Goal: Communication & Community: Answer question/provide support

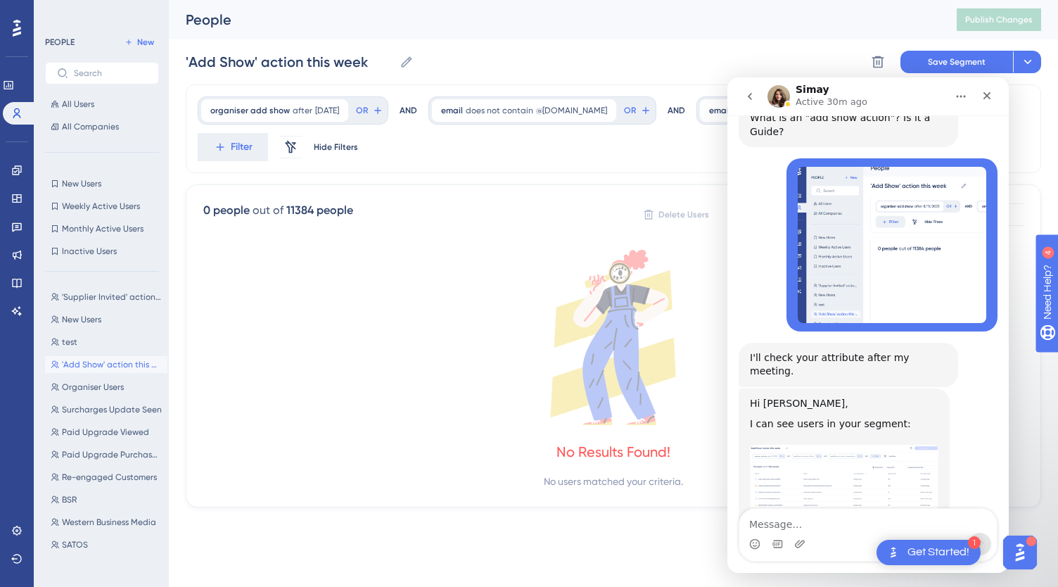
click at [845, 445] on img "Simay says…" at bounding box center [844, 493] width 189 height 96
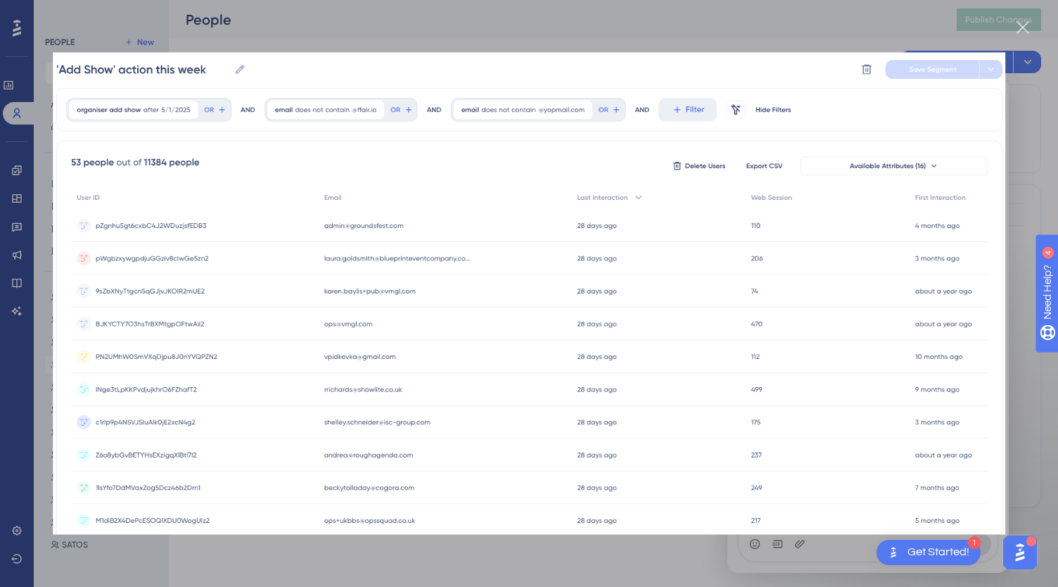
click at [538, 50] on div "Intercom messenger" at bounding box center [529, 293] width 1058 height 587
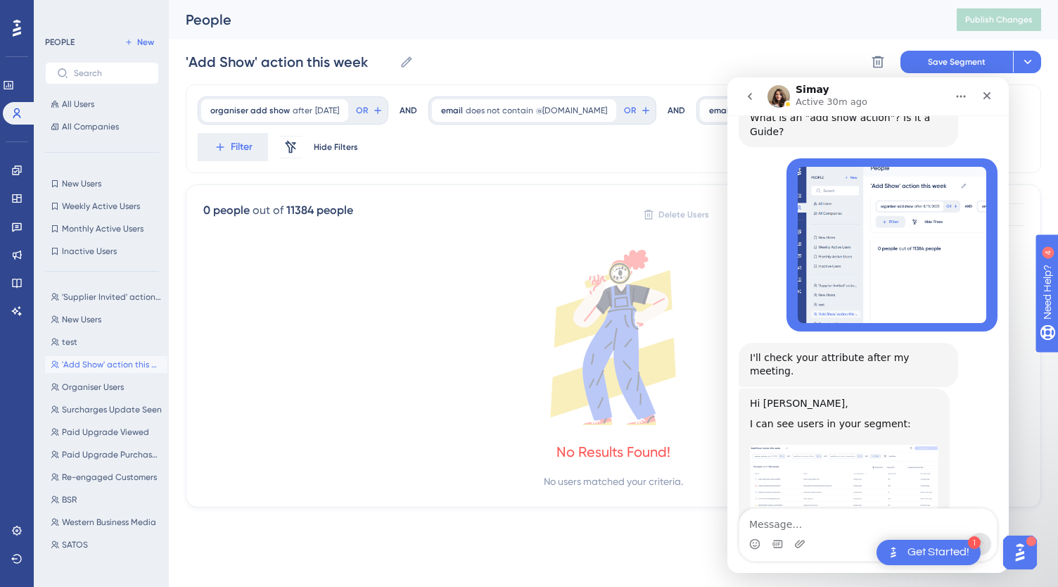
click at [858, 199] on img "Caitlin says…" at bounding box center [892, 244] width 189 height 155
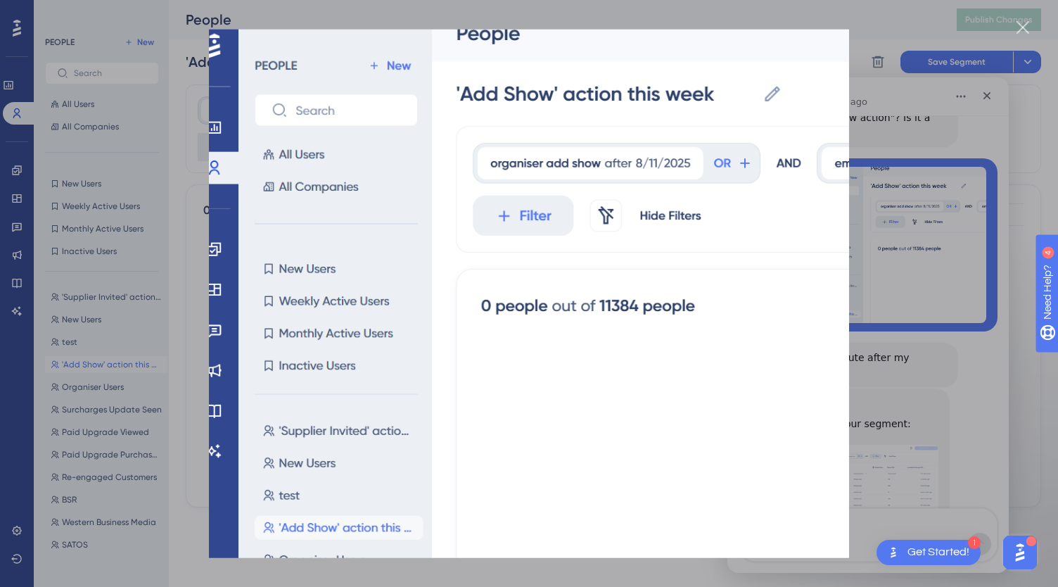
click at [869, 18] on div "Intercom messenger" at bounding box center [529, 293] width 1058 height 587
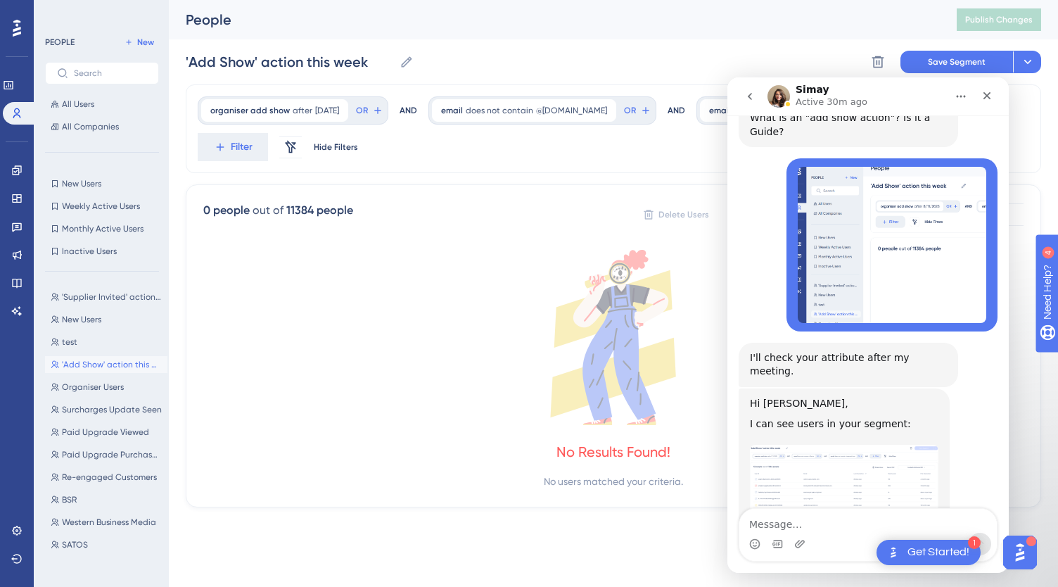
scroll to position [550, 0]
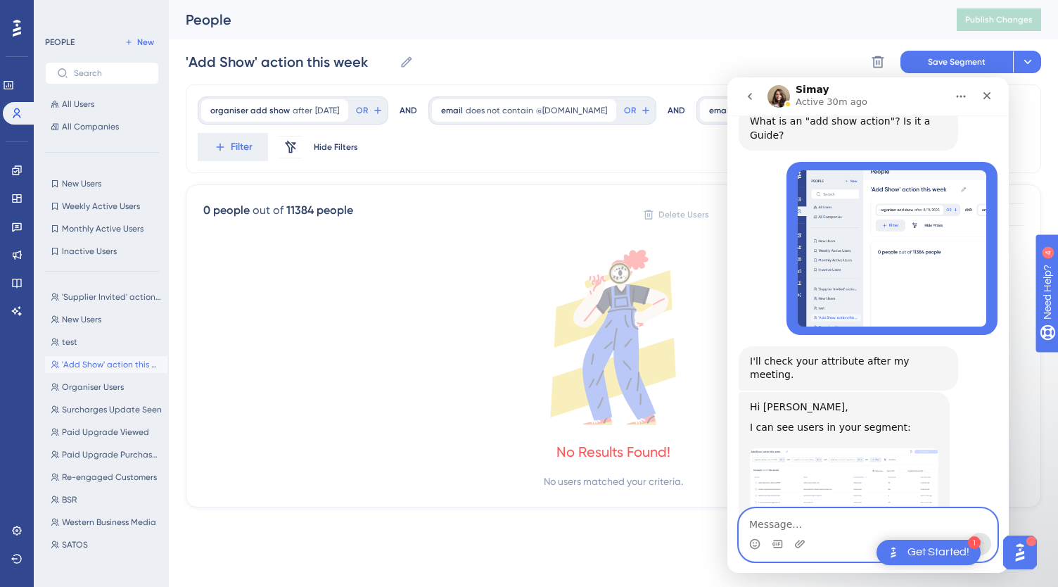
click at [789, 521] on textarea "Message…" at bounding box center [867, 521] width 257 height 24
type textarea "on my end that is not appearing"
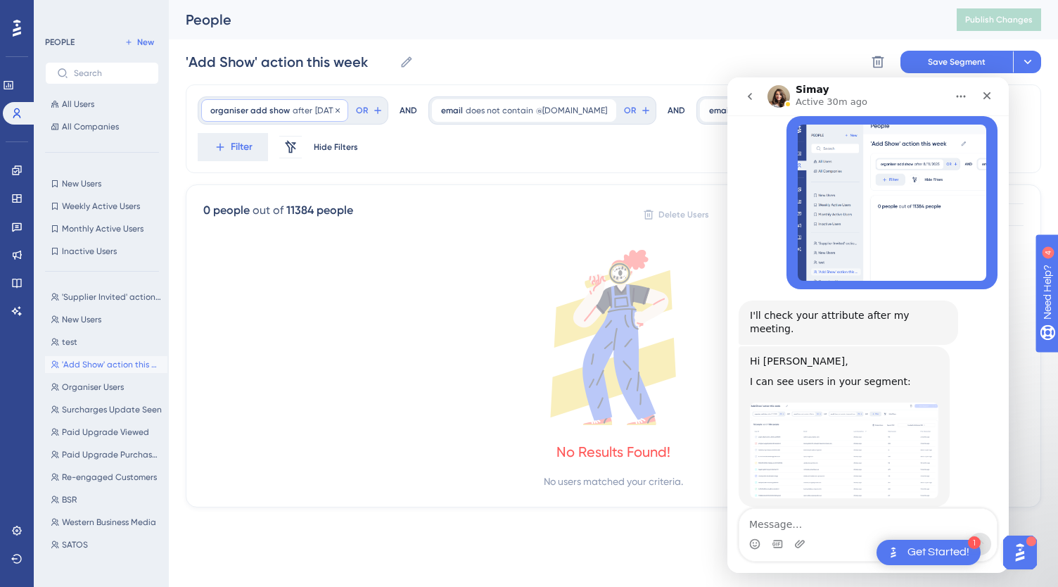
click at [310, 106] on div "organiser add show after [DATE] [DATE] Remove" at bounding box center [274, 110] width 147 height 23
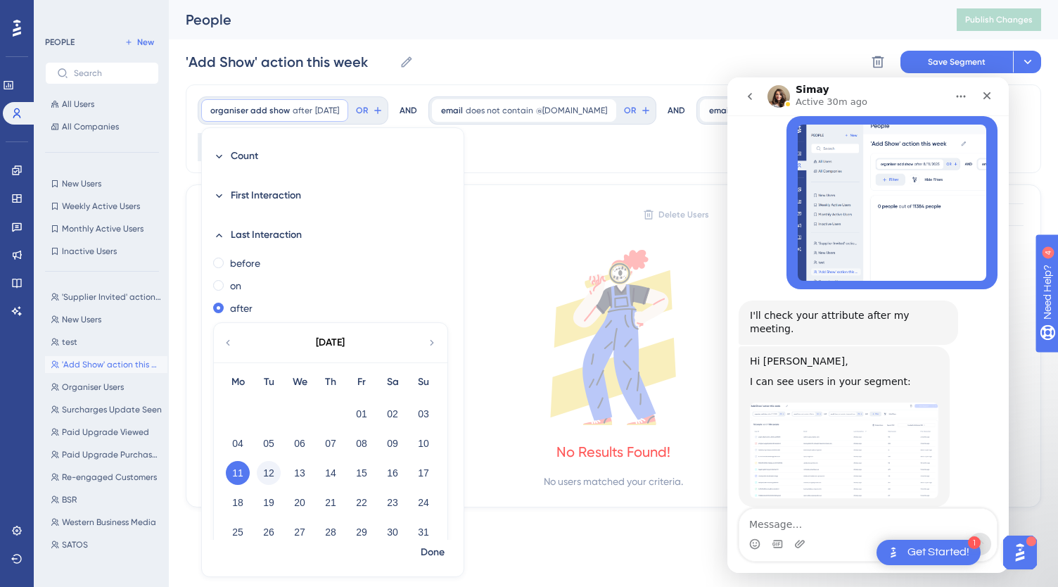
click at [267, 467] on button "12" at bounding box center [269, 473] width 24 height 24
click at [433, 555] on span "Done" at bounding box center [433, 552] width 24 height 17
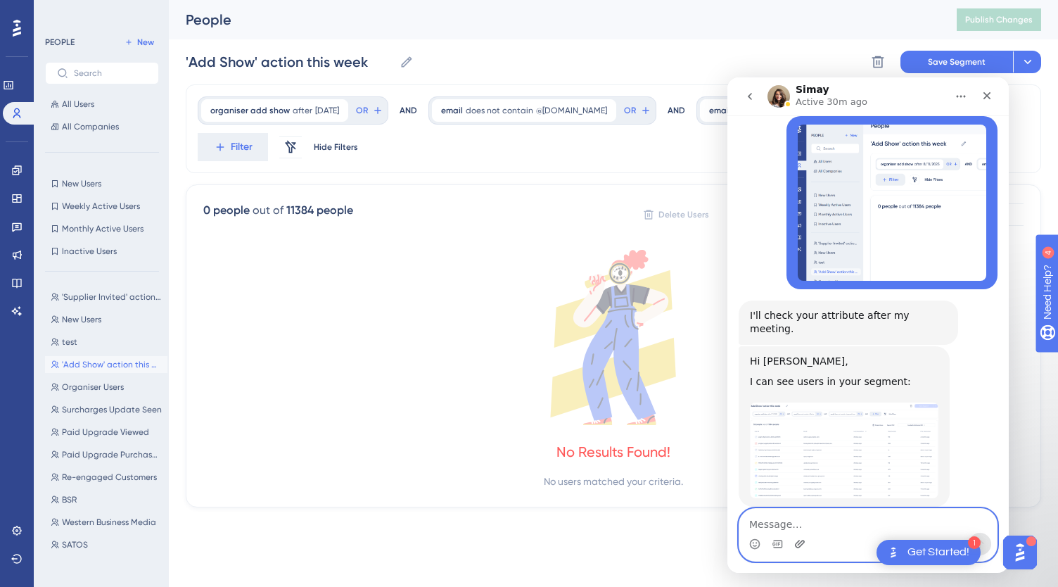
click at [798, 543] on icon "Upload attachment" at bounding box center [799, 543] width 11 height 11
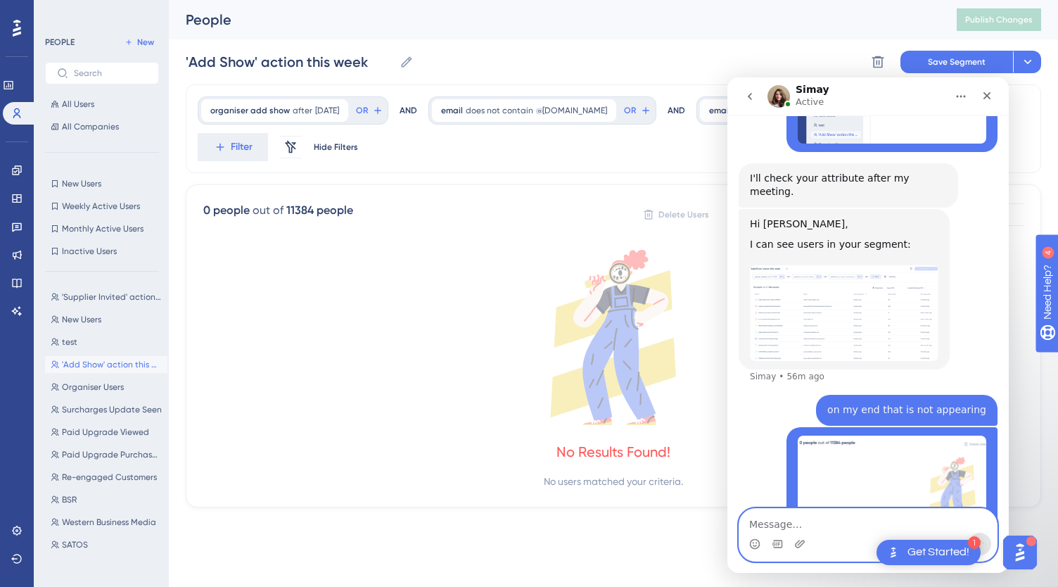
scroll to position [788, 0]
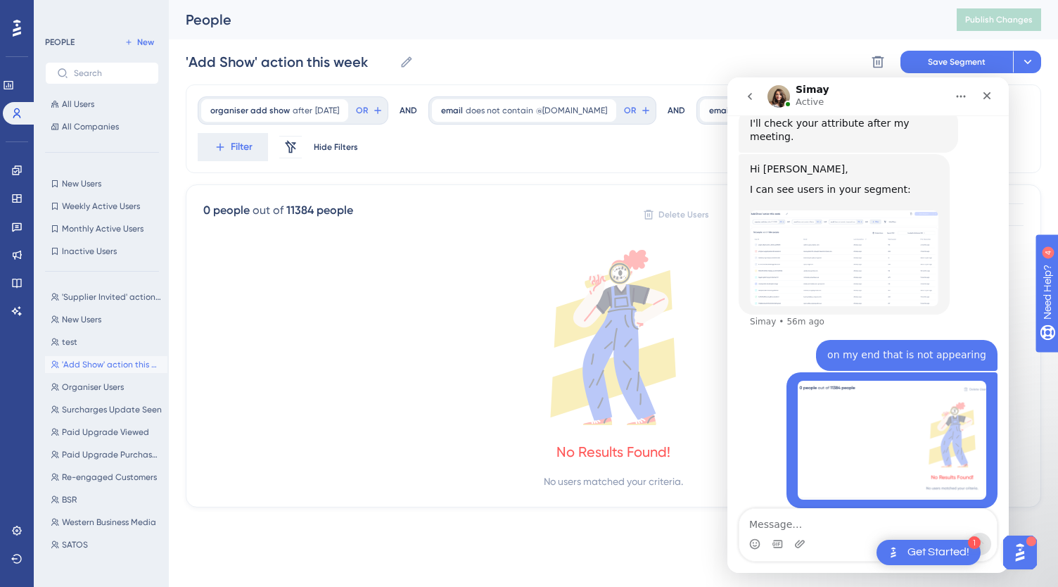
click at [836, 210] on img "Simay says…" at bounding box center [844, 258] width 189 height 96
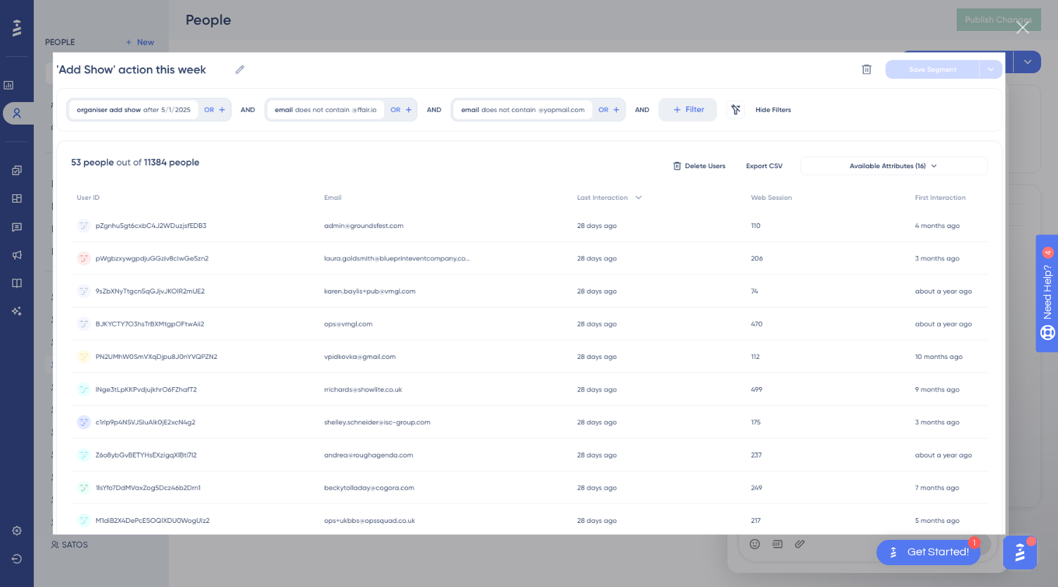
scroll to position [789, 0]
click at [1033, 135] on div "Intercom messenger" at bounding box center [529, 293] width 1058 height 587
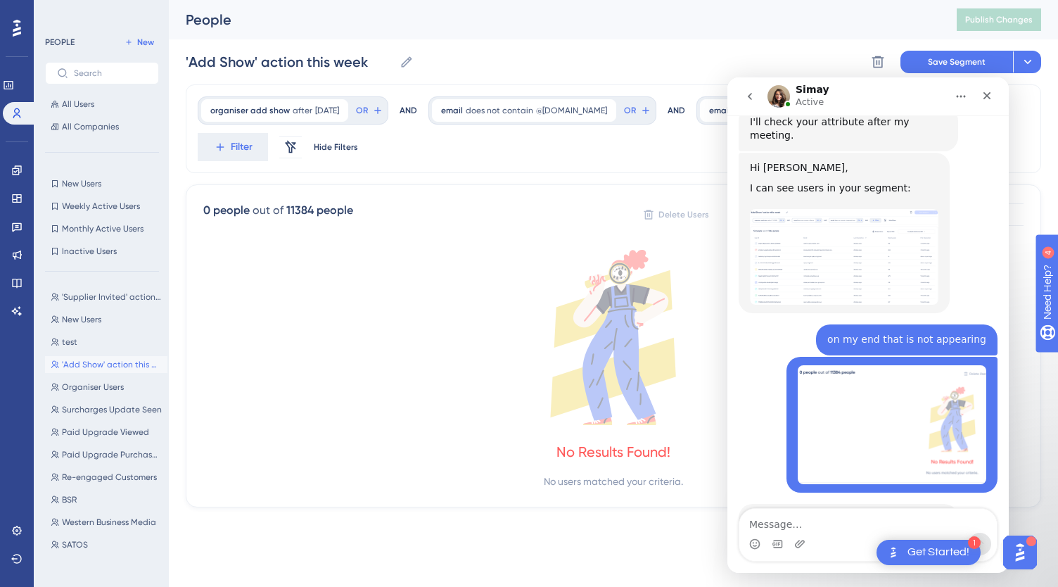
click at [715, 46] on div "'Add Show' action this week 'Add Show' action this week Delete Segment Save Seg…" at bounding box center [613, 61] width 855 height 45
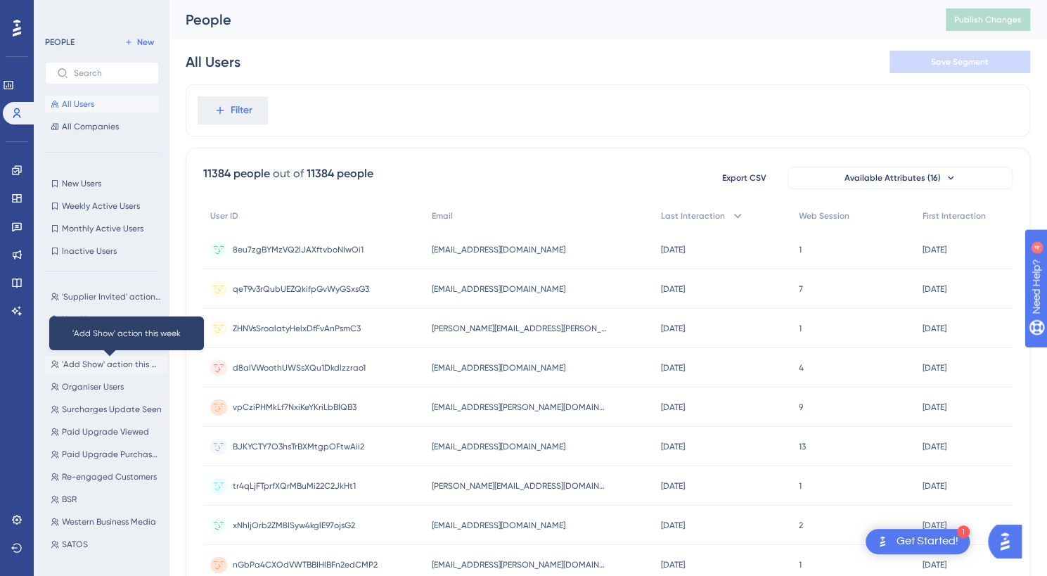
click at [94, 365] on span "'Add Show' action this week" at bounding box center [112, 364] width 100 height 11
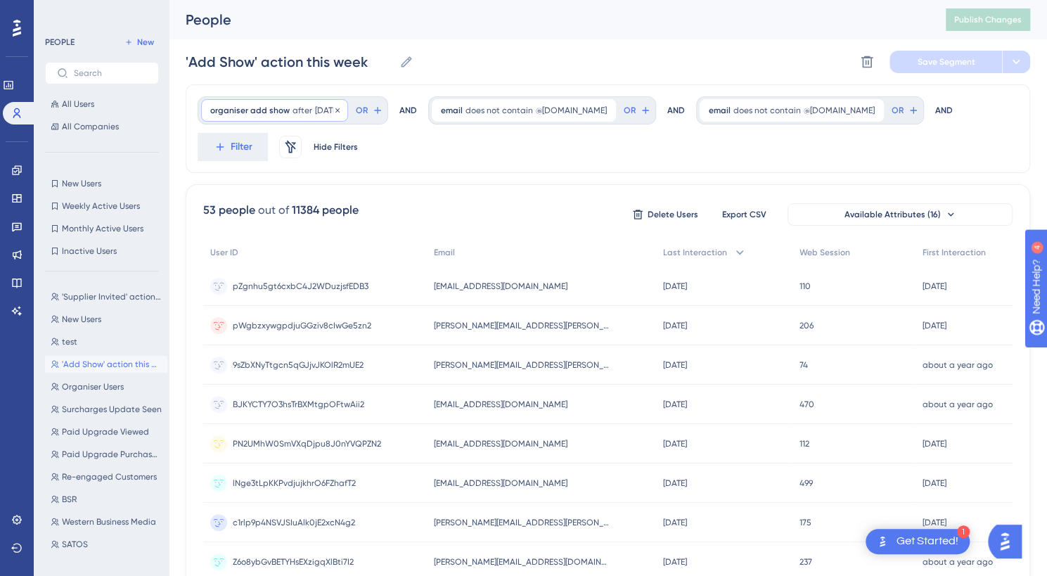
click at [269, 101] on div "organiser add show after 5/1/2025 5/1/2025 Remove" at bounding box center [274, 110] width 147 height 23
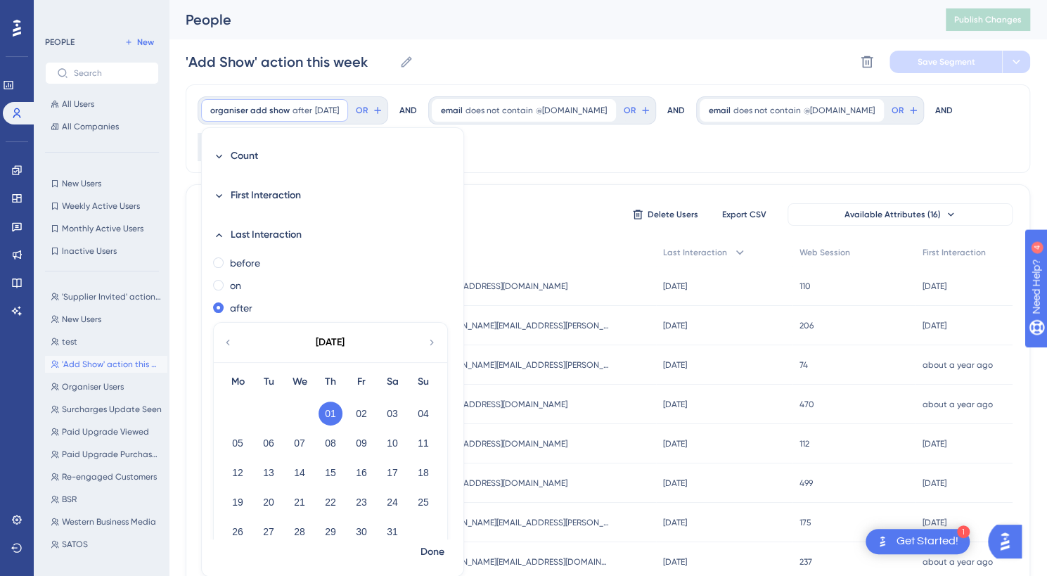
click at [428, 343] on icon at bounding box center [431, 342] width 11 height 13
click at [422, 347] on div "[DATE]" at bounding box center [330, 342] width 232 height 39
click at [428, 338] on icon at bounding box center [431, 342] width 11 height 13
click at [228, 440] on button "04" at bounding box center [238, 443] width 24 height 24
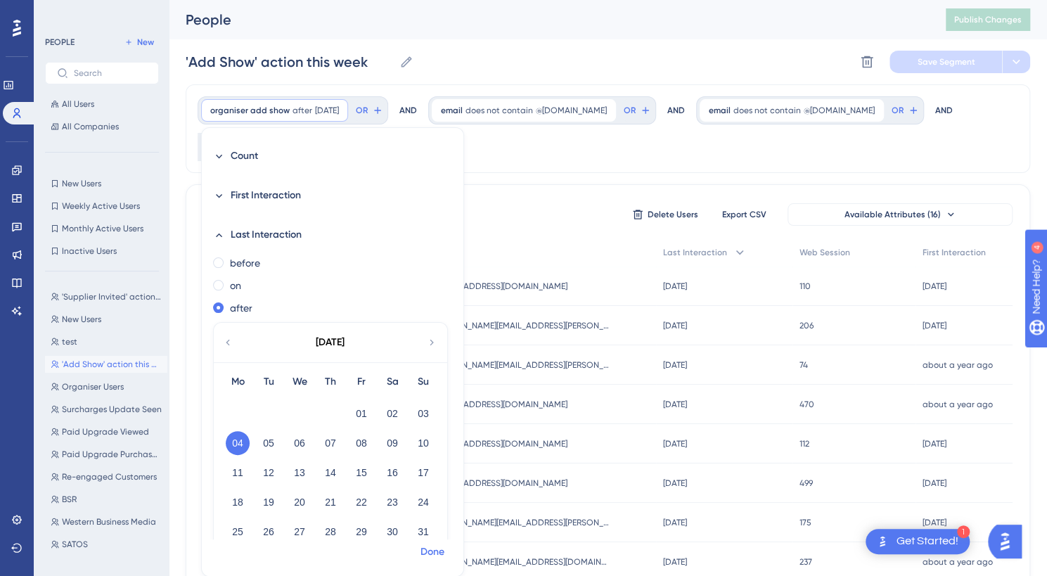
click at [423, 549] on span "Done" at bounding box center [433, 552] width 24 height 17
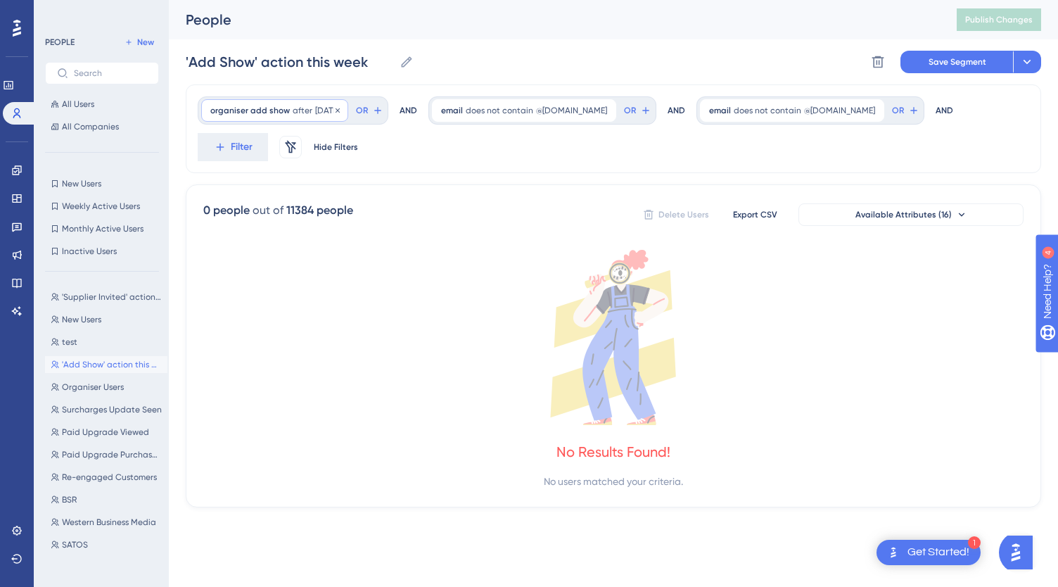
click at [298, 108] on span "after" at bounding box center [303, 110] width 20 height 11
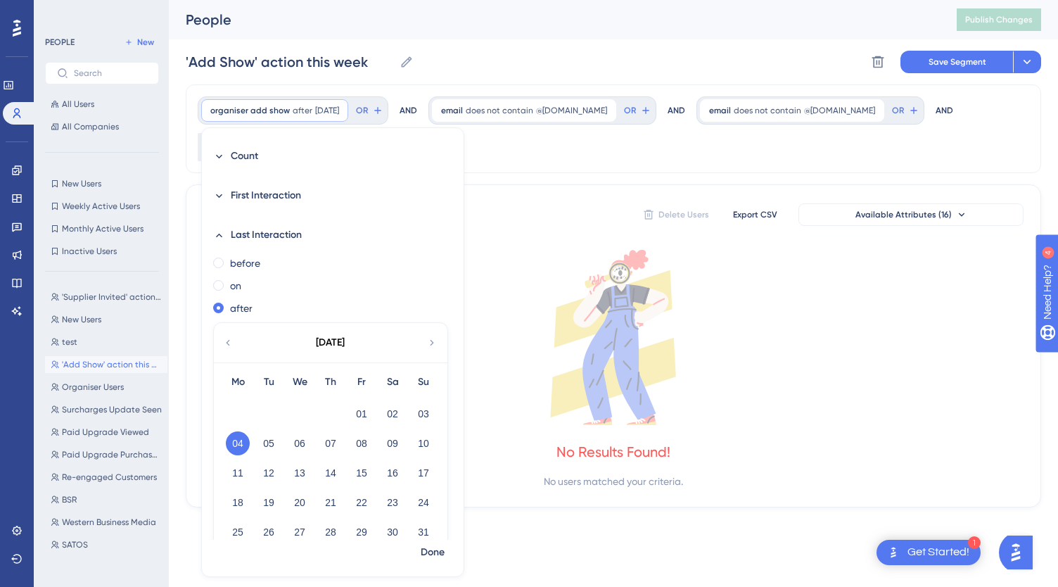
drag, startPoint x: 512, startPoint y: 26, endPoint x: 662, endPoint y: 274, distance: 289.4
click at [662, 274] on icon at bounding box center [613, 344] width 125 height 148
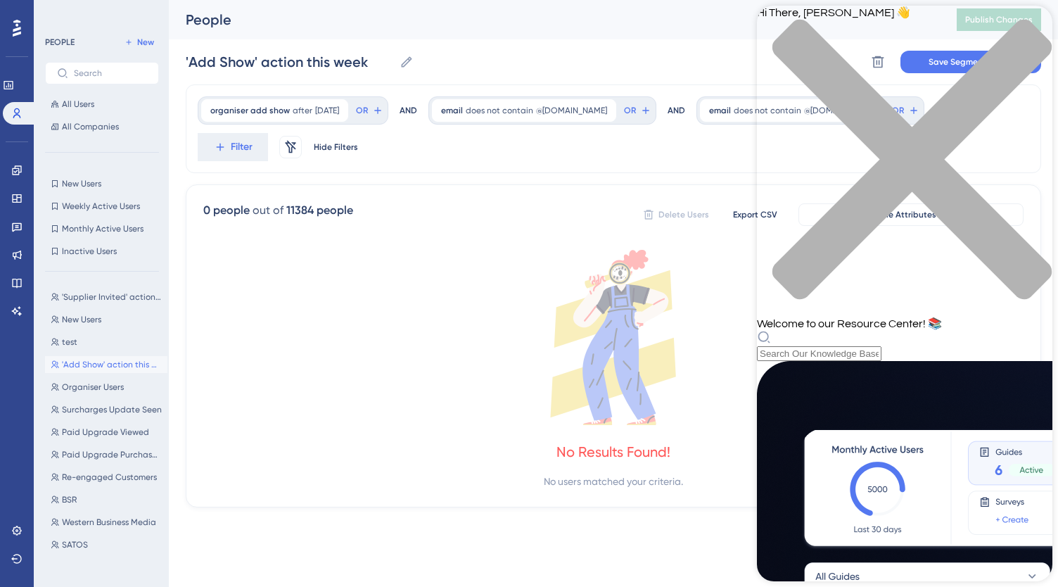
click at [1031, 23] on div "close resource center" at bounding box center [904, 168] width 295 height 298
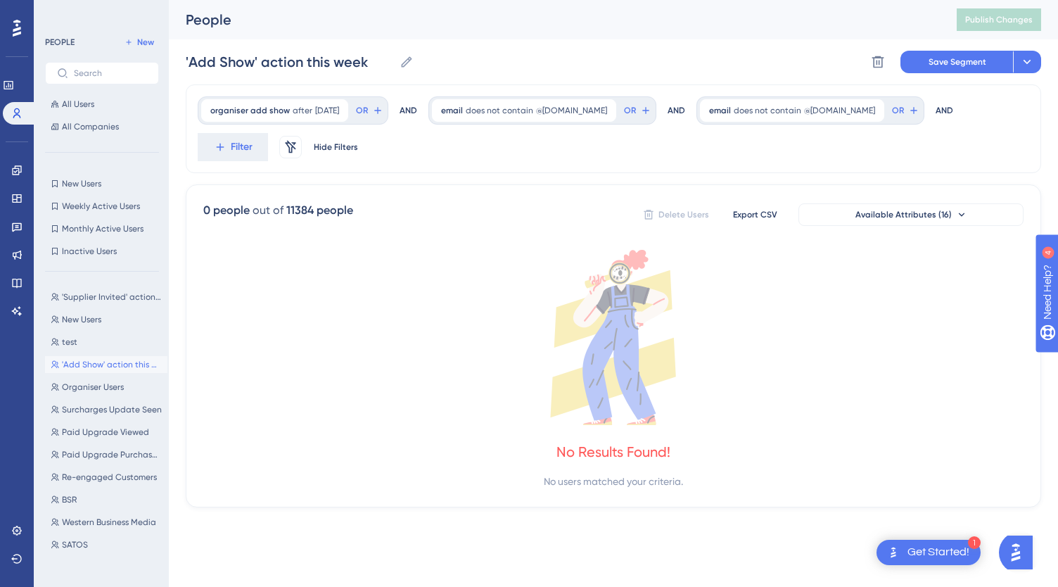
click at [1024, 555] on img "Open AI Assistant Launcher" at bounding box center [1015, 552] width 25 height 25
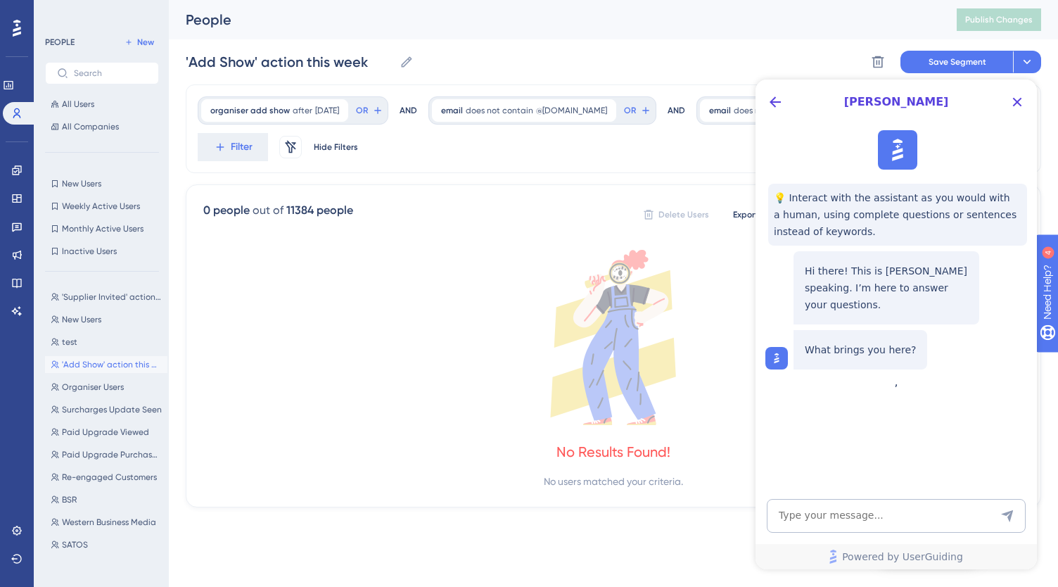
click at [774, 90] on div "[PERSON_NAME]" at bounding box center [895, 101] width 281 height 45
click at [775, 97] on icon "Back Button" at bounding box center [775, 101] width 11 height 11
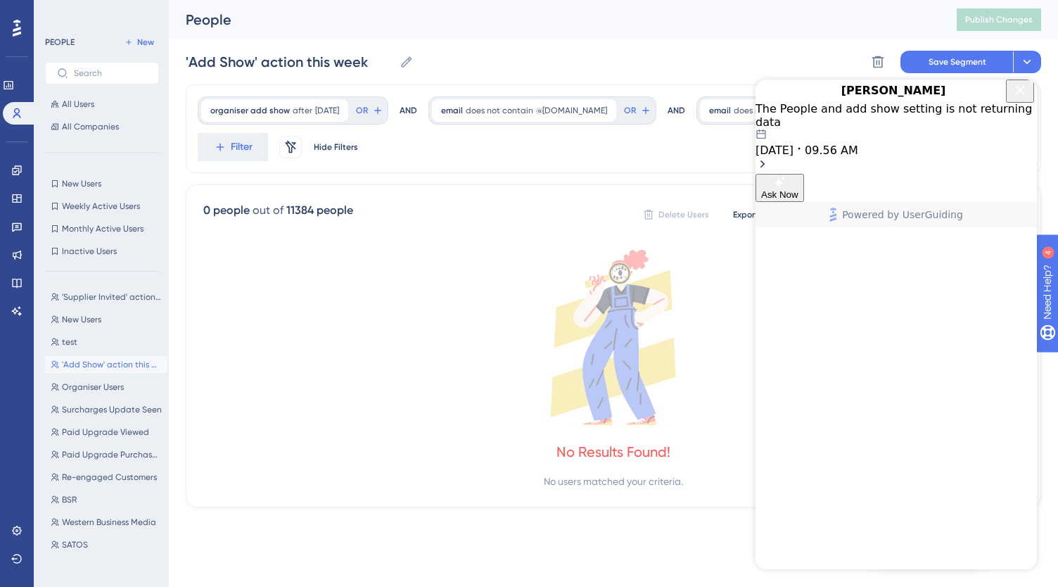
click at [983, 157] on div "08.18.2025 09.56 AM" at bounding box center [895, 143] width 281 height 28
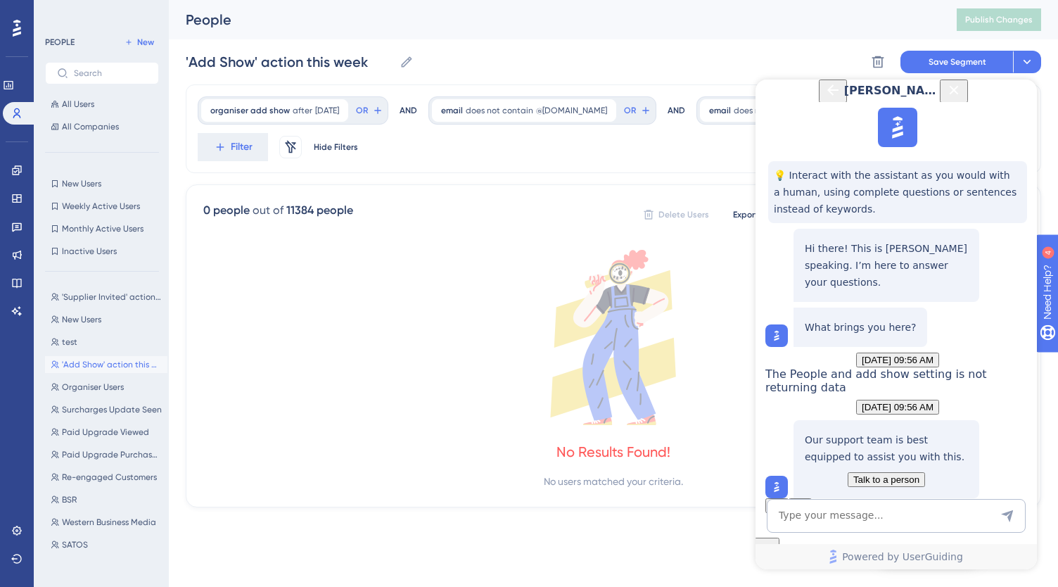
scroll to position [125, 0]
click at [898, 474] on span "Talk to a person" at bounding box center [886, 479] width 66 height 11
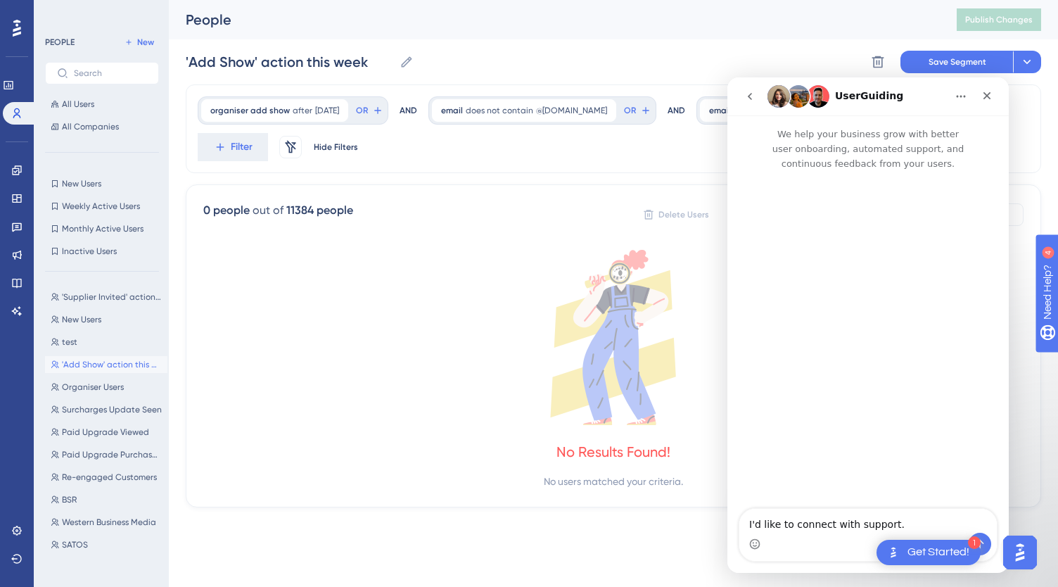
scroll to position [0, 0]
click at [781, 94] on img "Intercom messenger" at bounding box center [778, 96] width 23 height 23
click at [761, 96] on button "go back" at bounding box center [749, 96] width 27 height 27
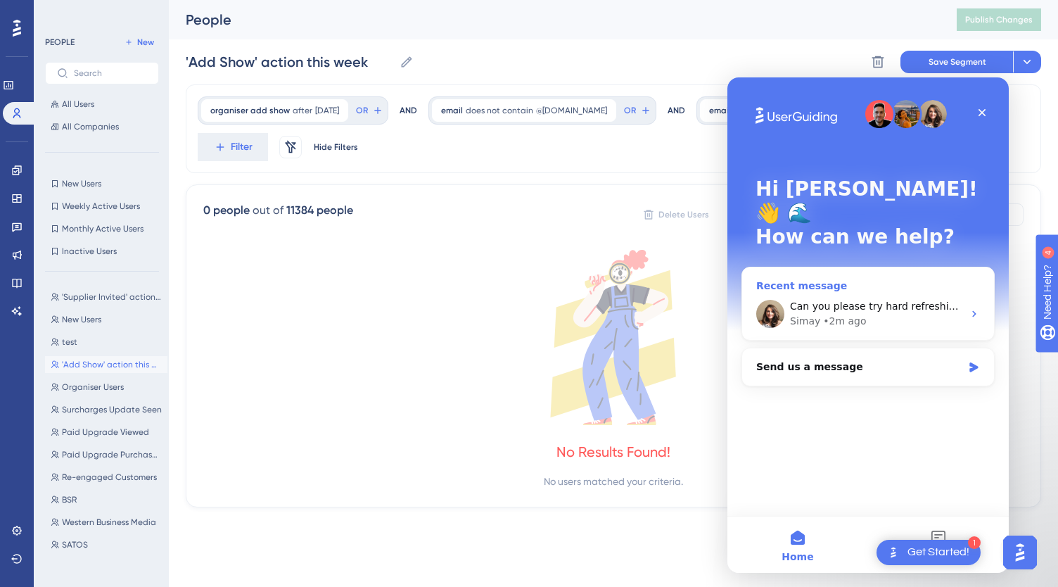
click at [952, 299] on div "Can you please try hard refreshing your browser page?" at bounding box center [876, 306] width 173 height 15
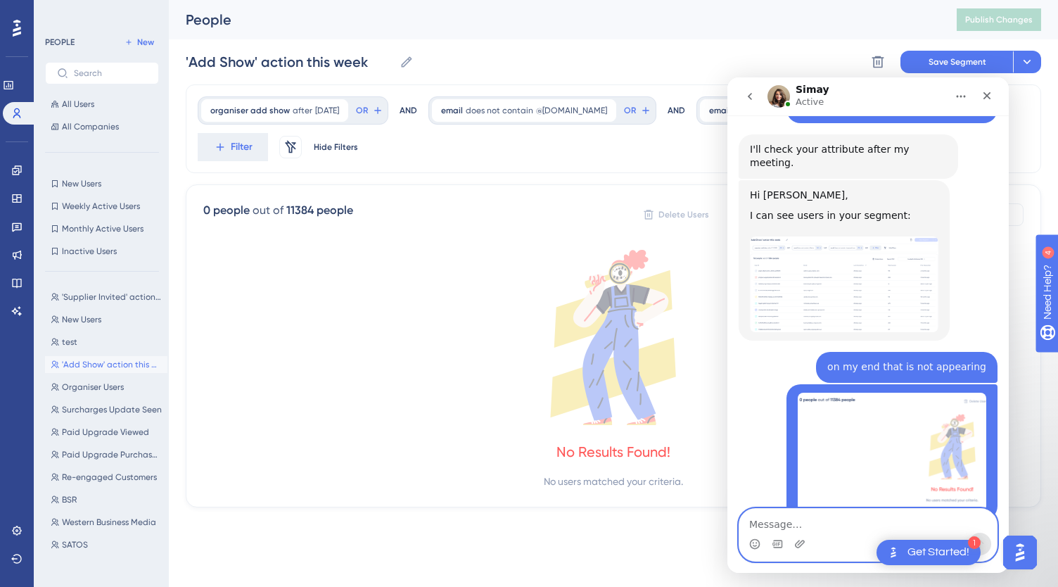
scroll to position [792, 0]
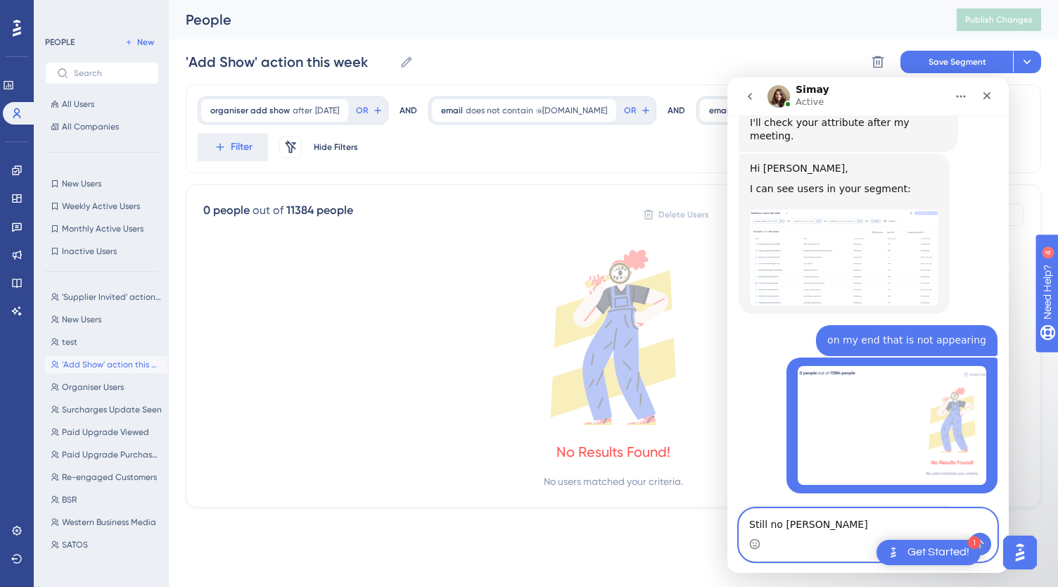
type textarea "Still no change"
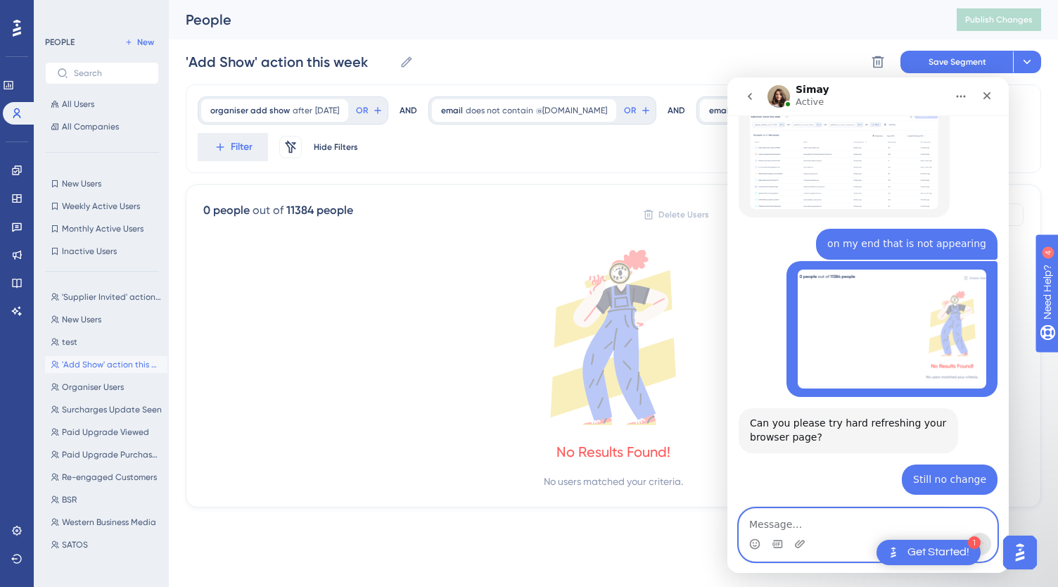
scroll to position [890, 0]
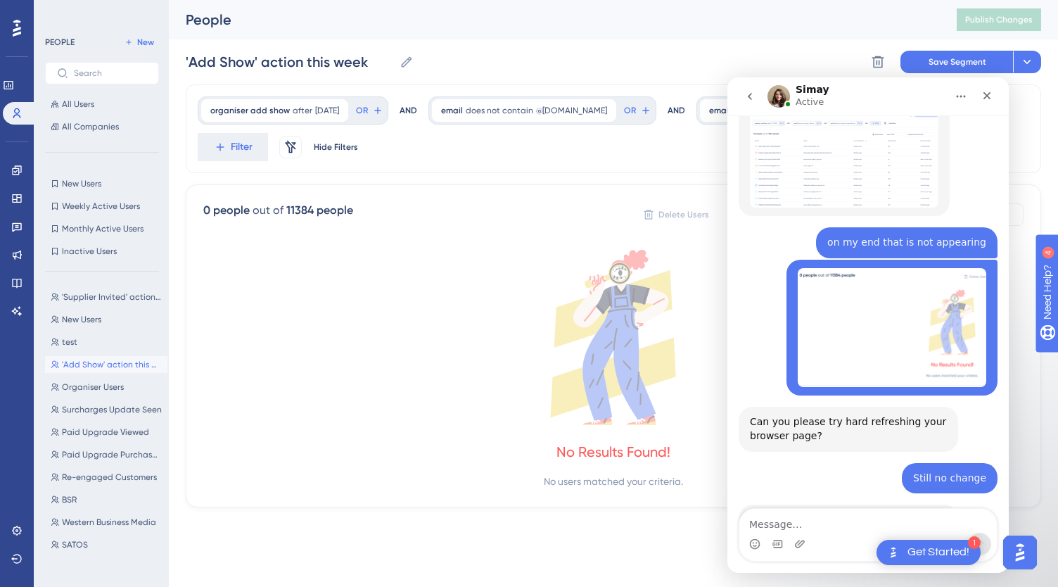
click at [267, 247] on div "0 people out of 11384 people Delete Users Export CSV Available Attributes (16) …" at bounding box center [613, 345] width 855 height 323
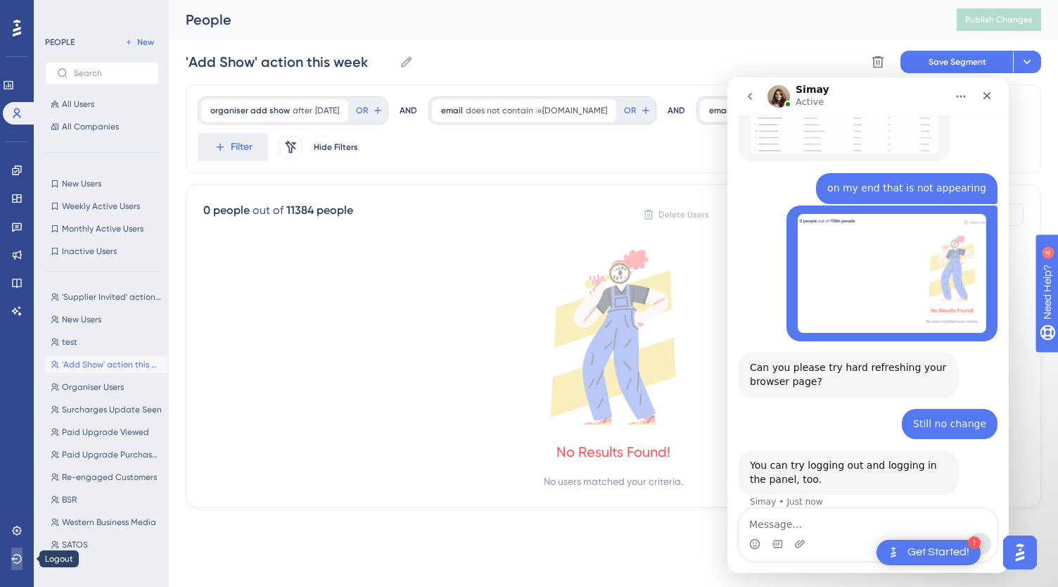
click at [13, 554] on icon at bounding box center [16, 558] width 11 height 11
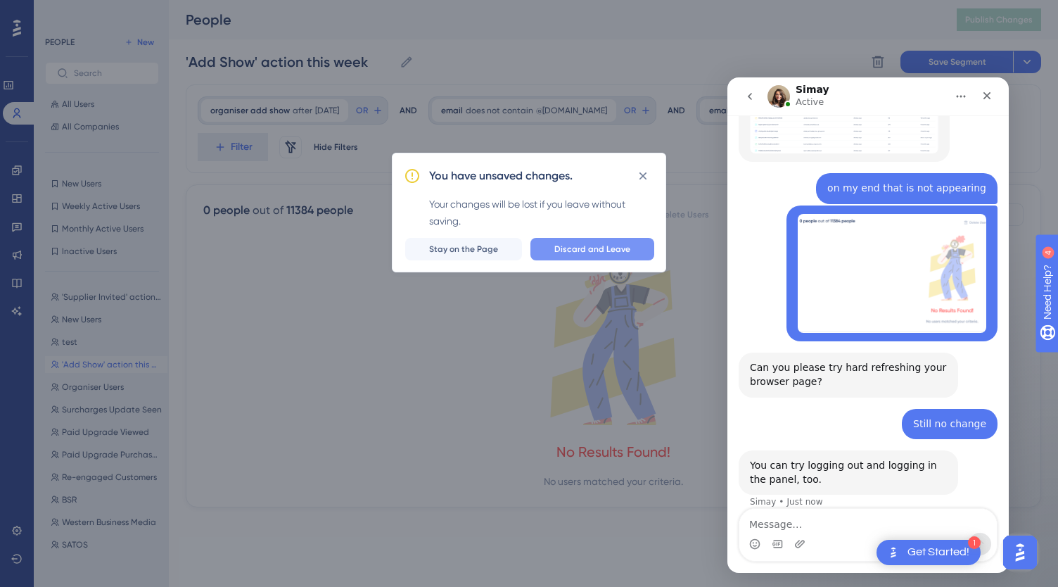
click at [580, 250] on span "Discard and Leave" at bounding box center [592, 248] width 76 height 11
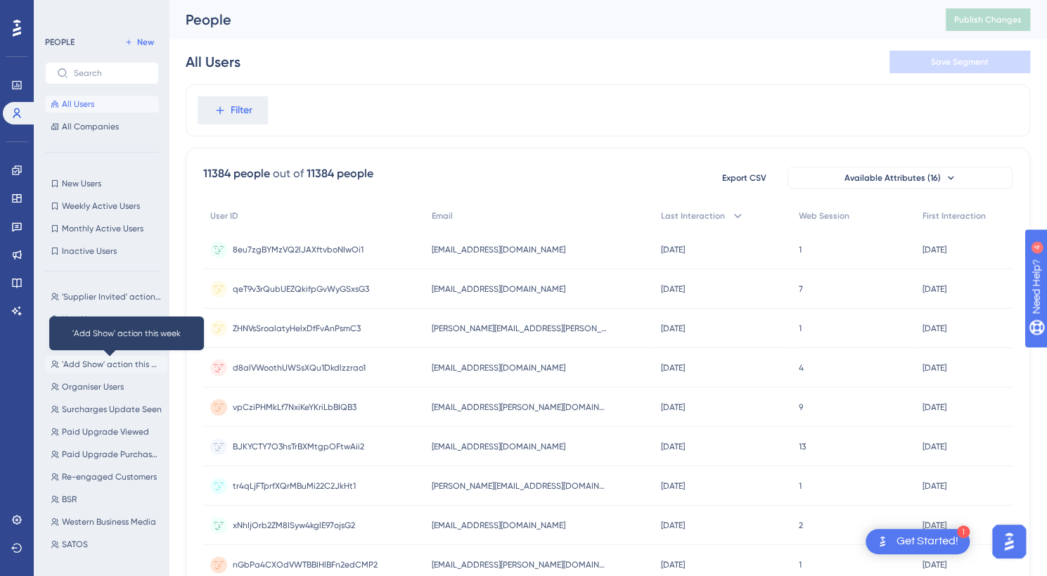
click at [91, 364] on span "'Add Show' action this week" at bounding box center [112, 364] width 100 height 11
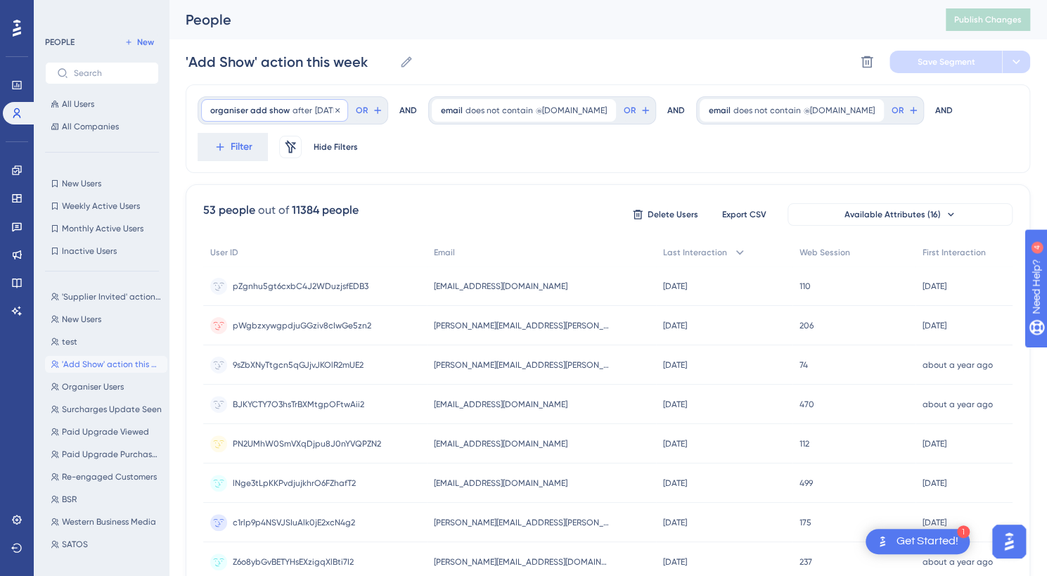
click at [250, 105] on span "organiser add show" at bounding box center [249, 110] width 79 height 11
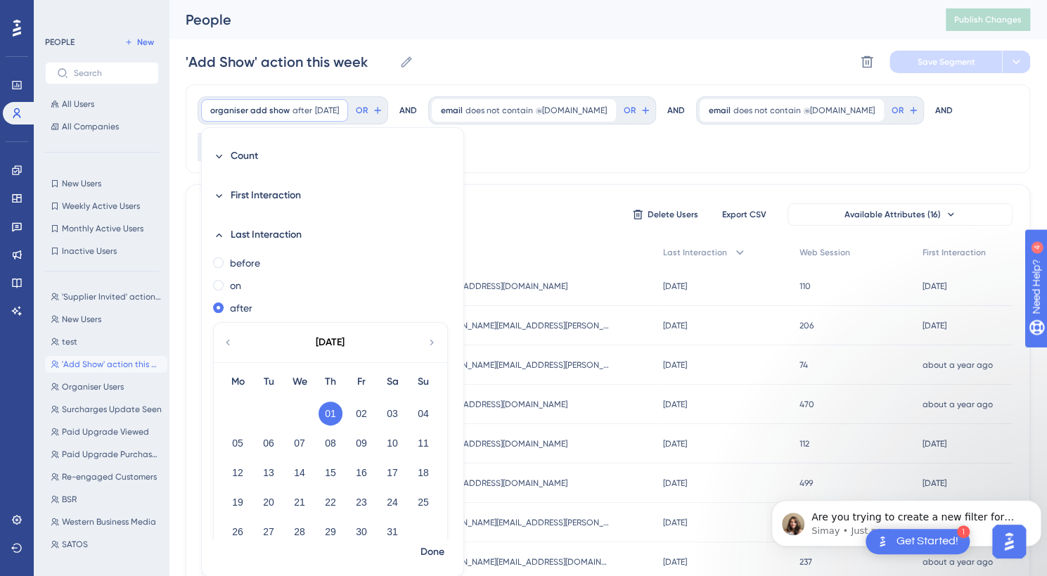
click at [432, 339] on icon at bounding box center [431, 342] width 11 height 13
click at [238, 476] on button "11" at bounding box center [238, 473] width 24 height 24
click at [439, 554] on span "Done" at bounding box center [433, 552] width 24 height 17
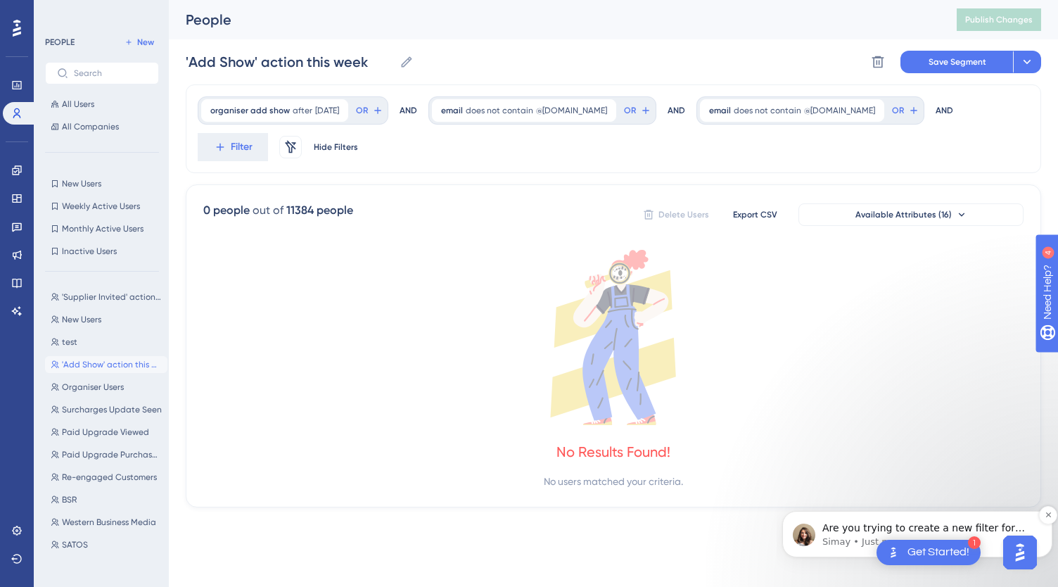
click at [873, 539] on p "Simay • Just now" at bounding box center [928, 541] width 212 height 13
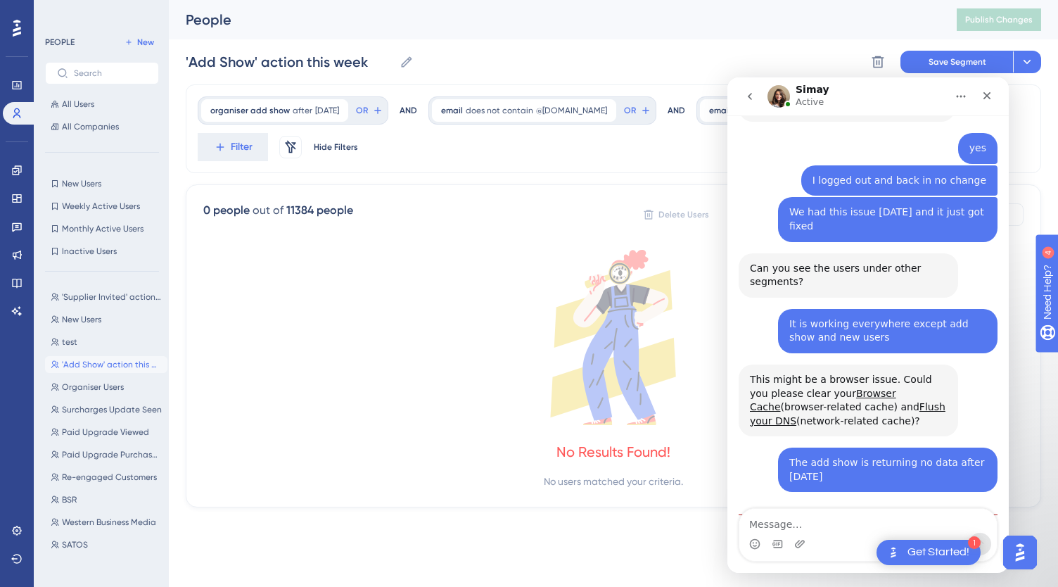
scroll to position [1398, 0]
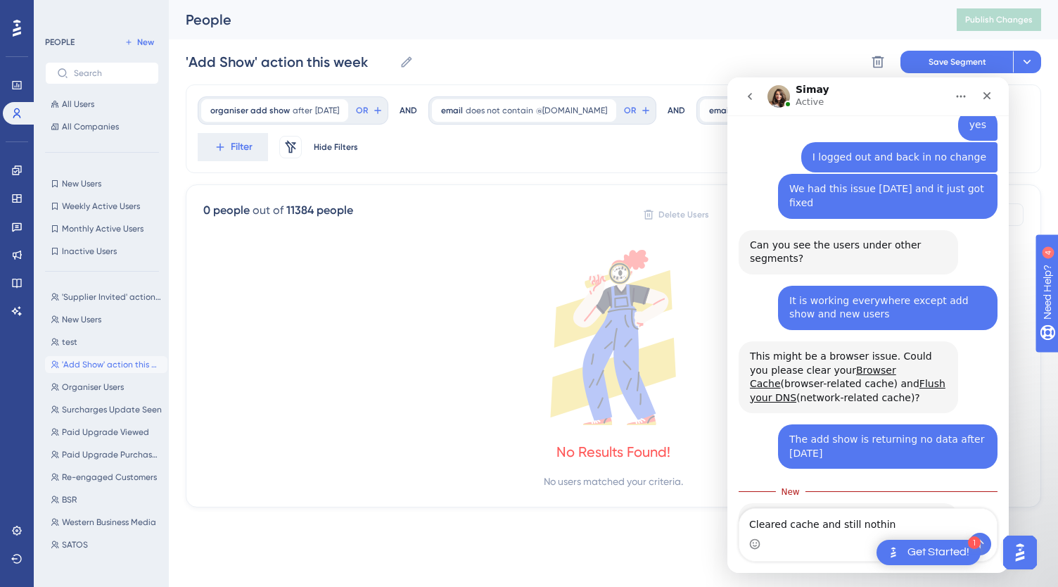
type textarea "Cleared cache and still nothing"
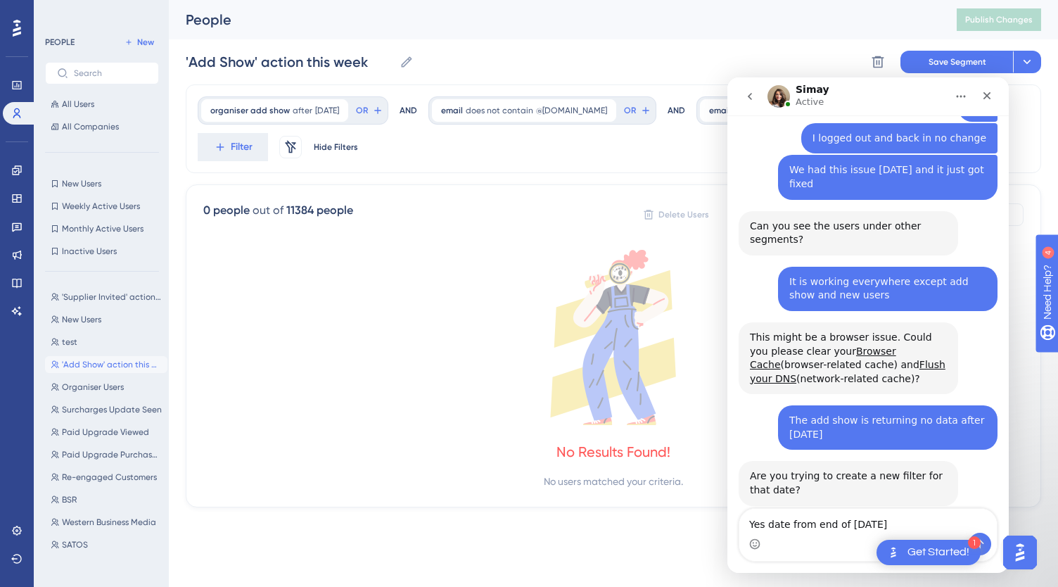
type textarea "Yes date from end of july"
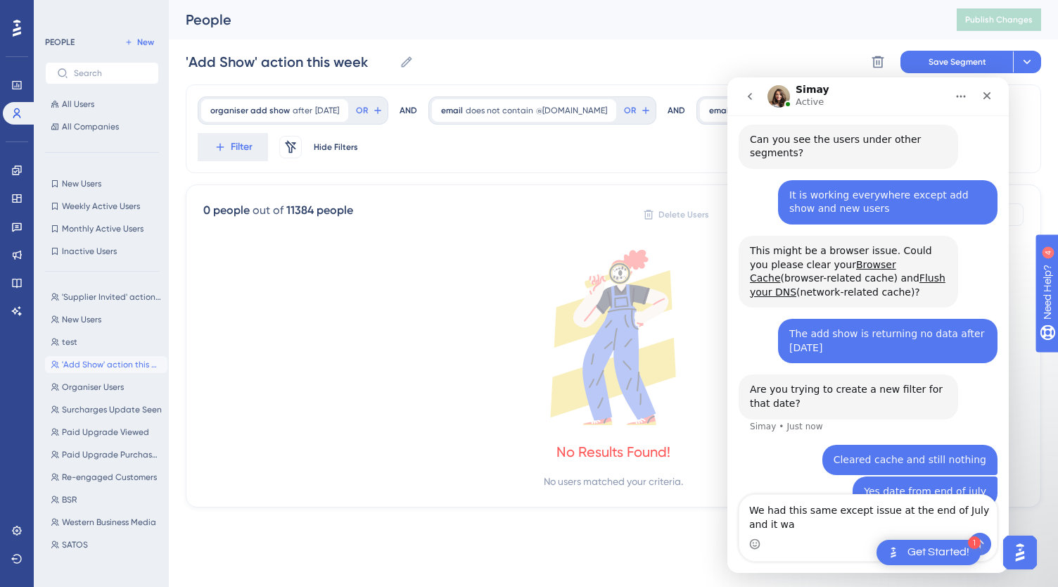
scroll to position [1518, 0]
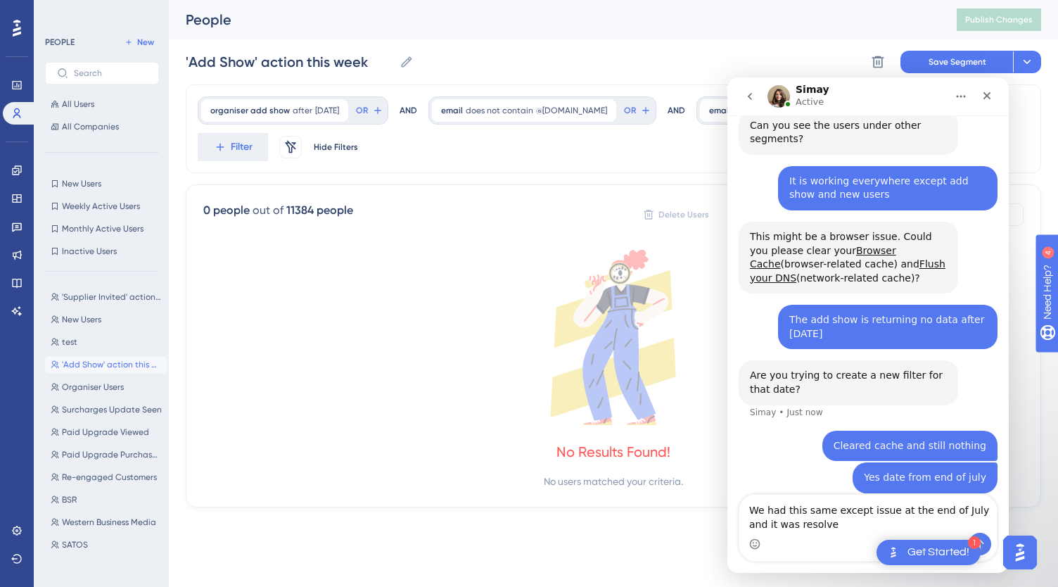
type textarea "We had this same except issue at the end of July and it was resolved"
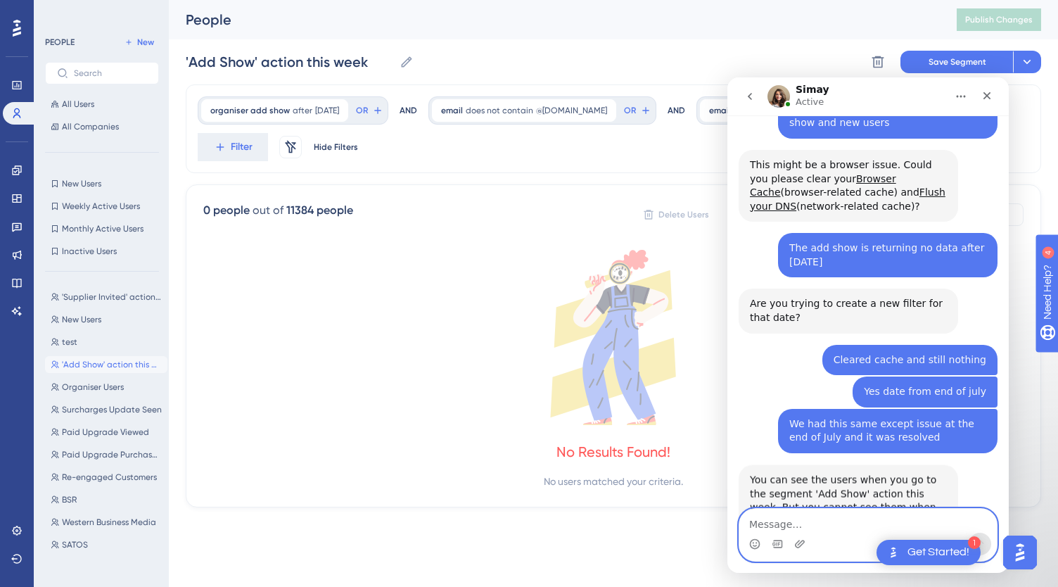
scroll to position [1593, 0]
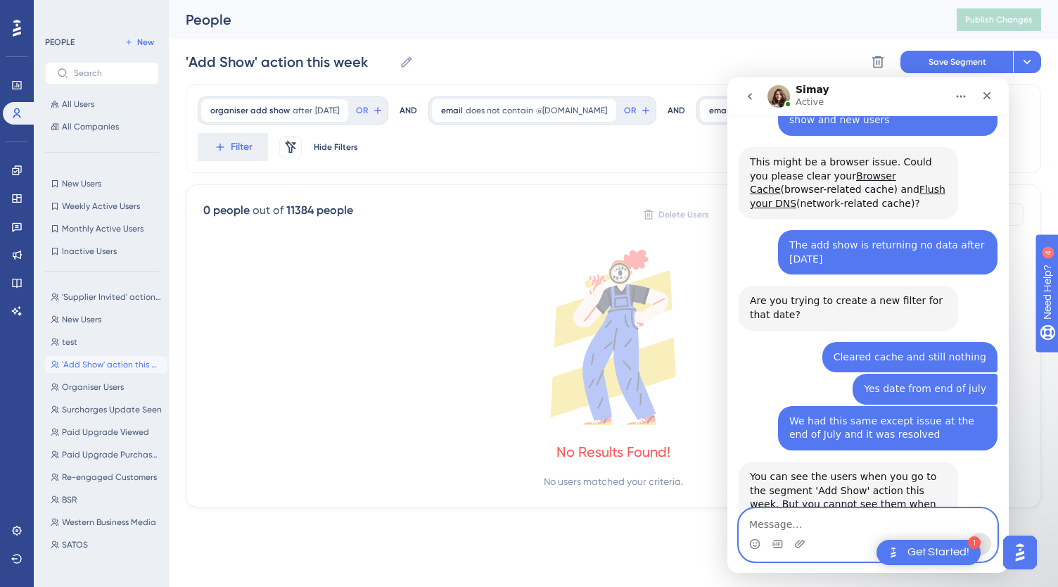
click at [844, 518] on textarea "Message…" at bounding box center [867, 521] width 257 height 24
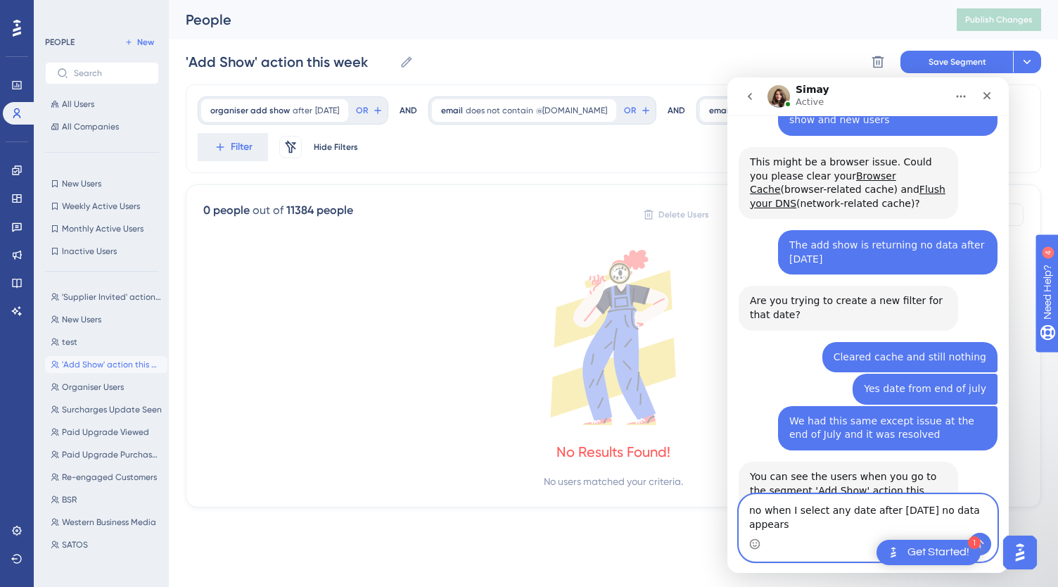
scroll to position [1607, 0]
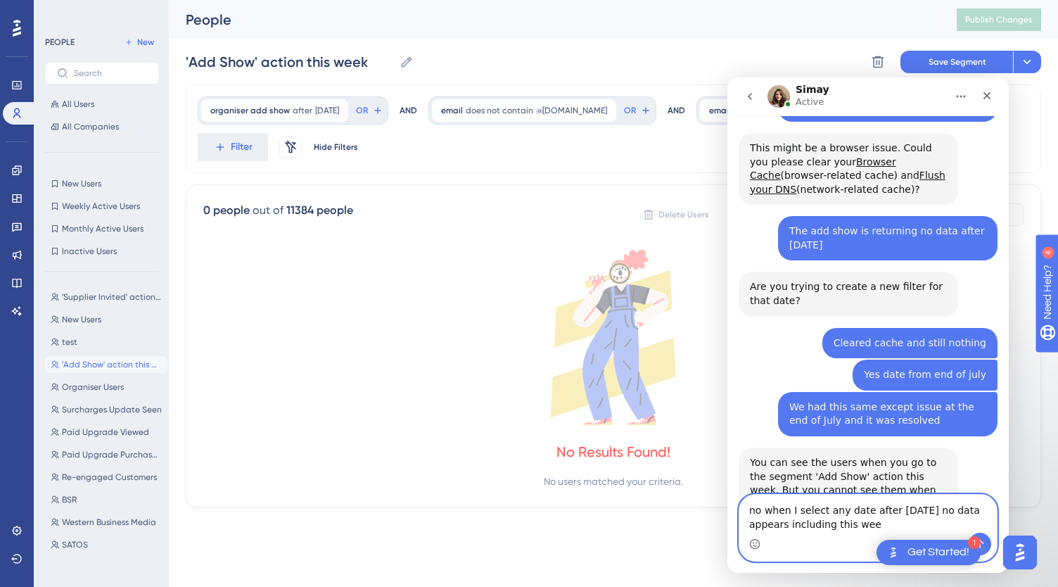
type textarea "no when I select any date after [DATE] no data appears including this week"
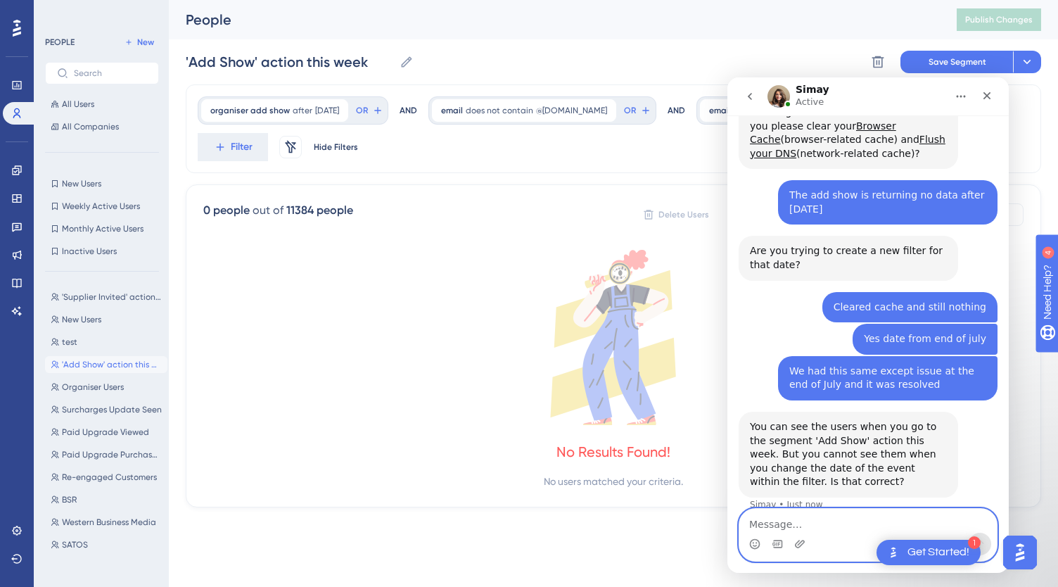
scroll to position [1648, 0]
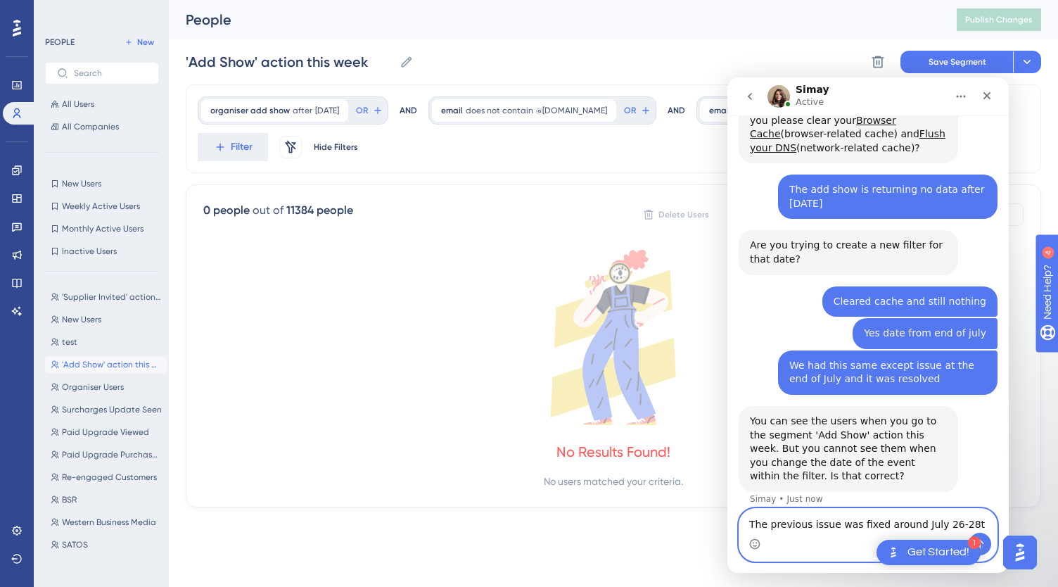
type textarea "The previous issue was fixed around [DATE]-[DATE]"
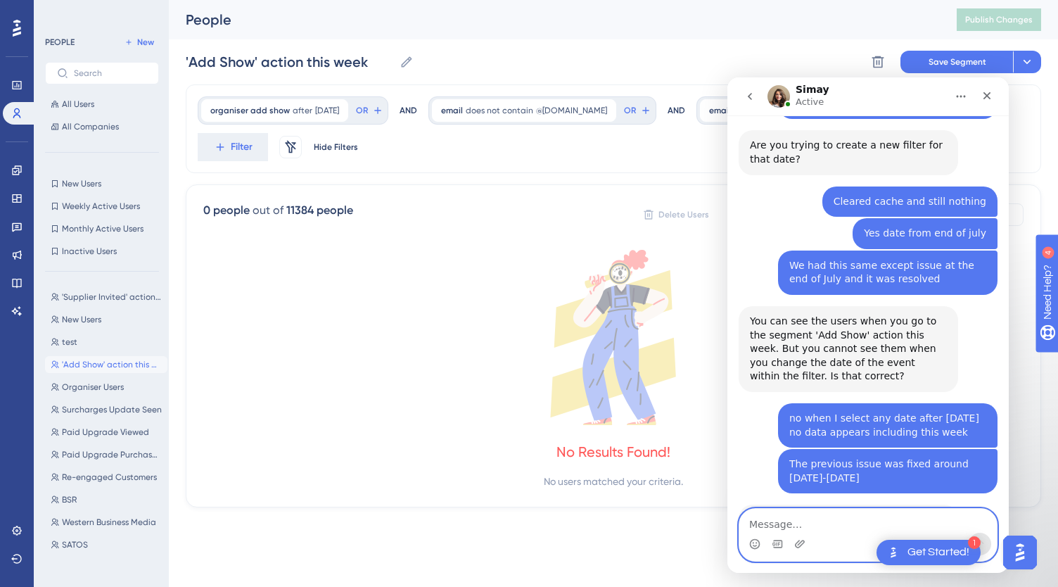
scroll to position [1846, 0]
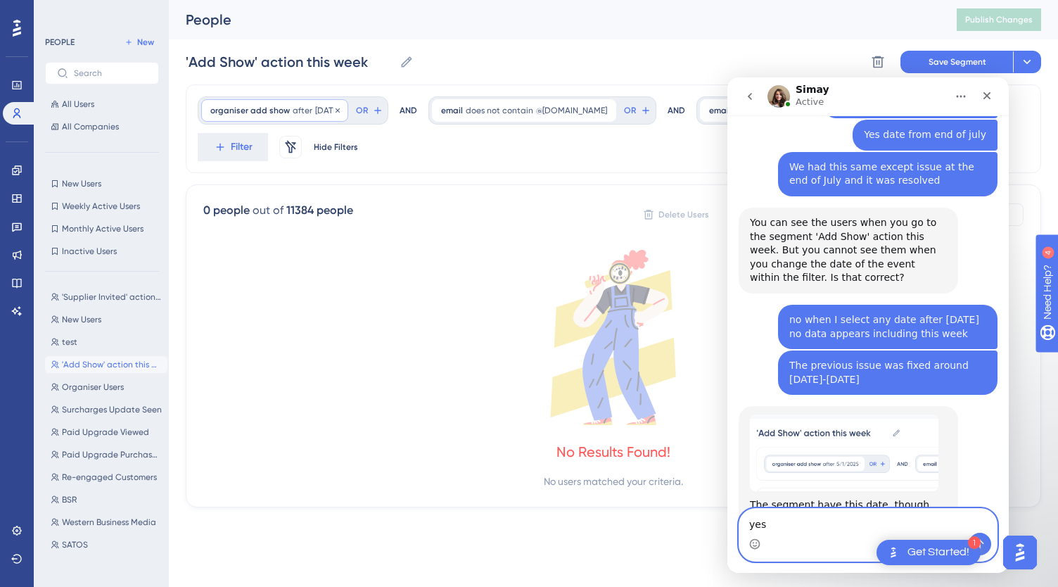
type textarea "yes"
click at [315, 101] on div "organiser add show after [DATE] [DATE] Remove" at bounding box center [274, 110] width 147 height 23
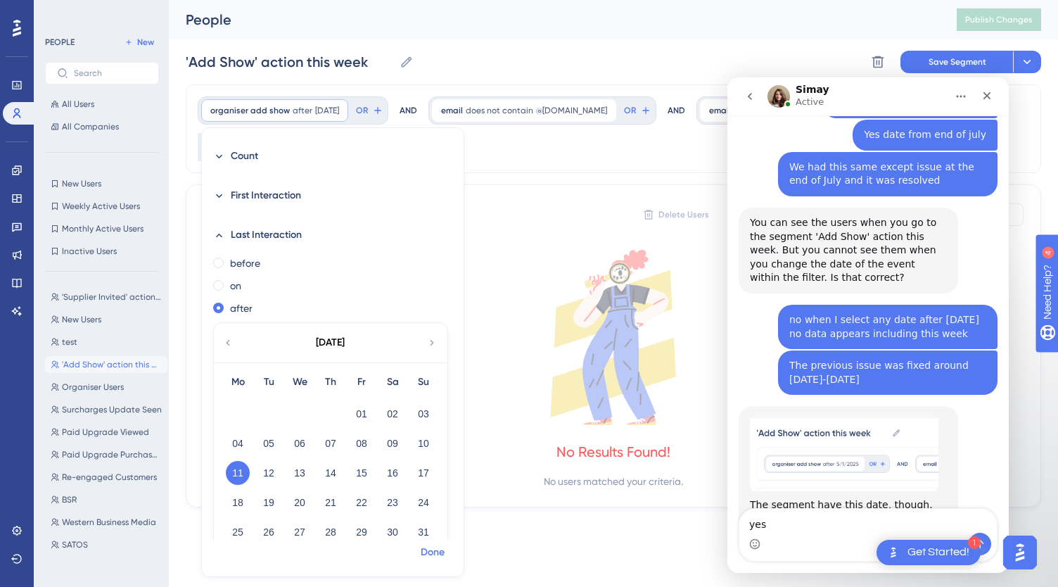
click at [430, 554] on span "Done" at bounding box center [433, 552] width 24 height 17
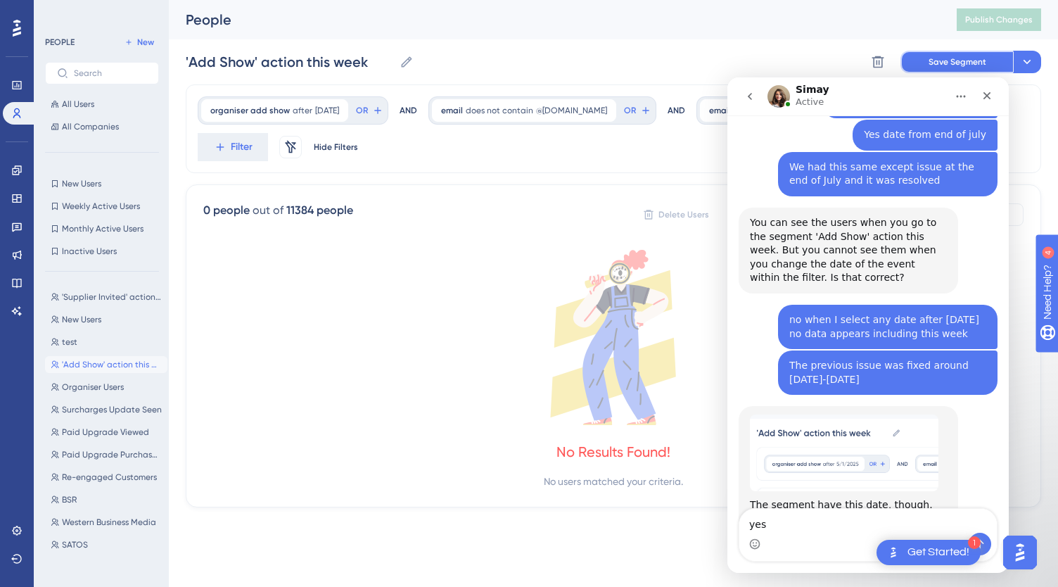
click at [970, 59] on span "Save Segment" at bounding box center [957, 61] width 58 height 11
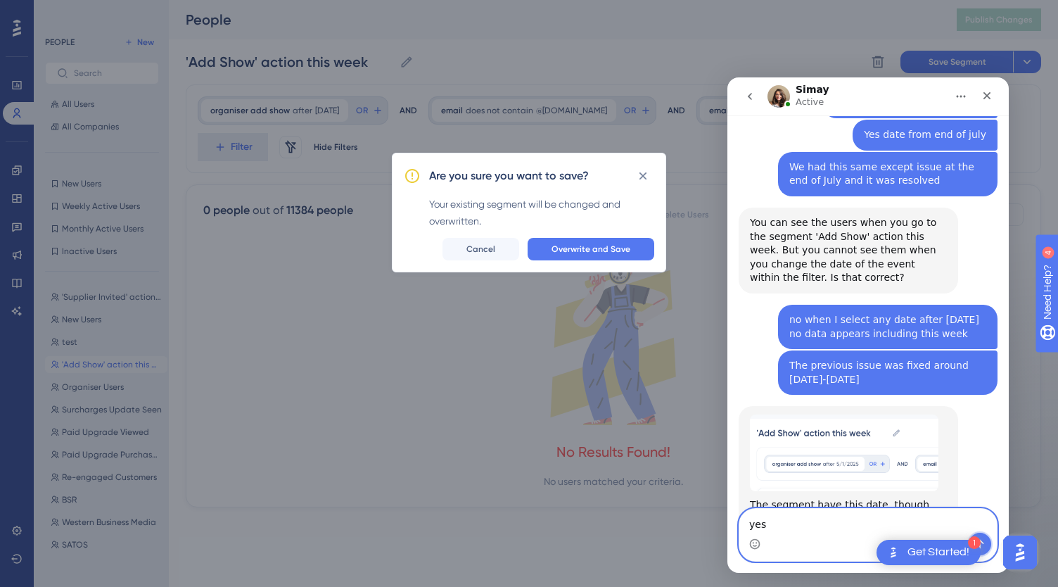
click at [985, 540] on button "Send a message…" at bounding box center [980, 543] width 23 height 23
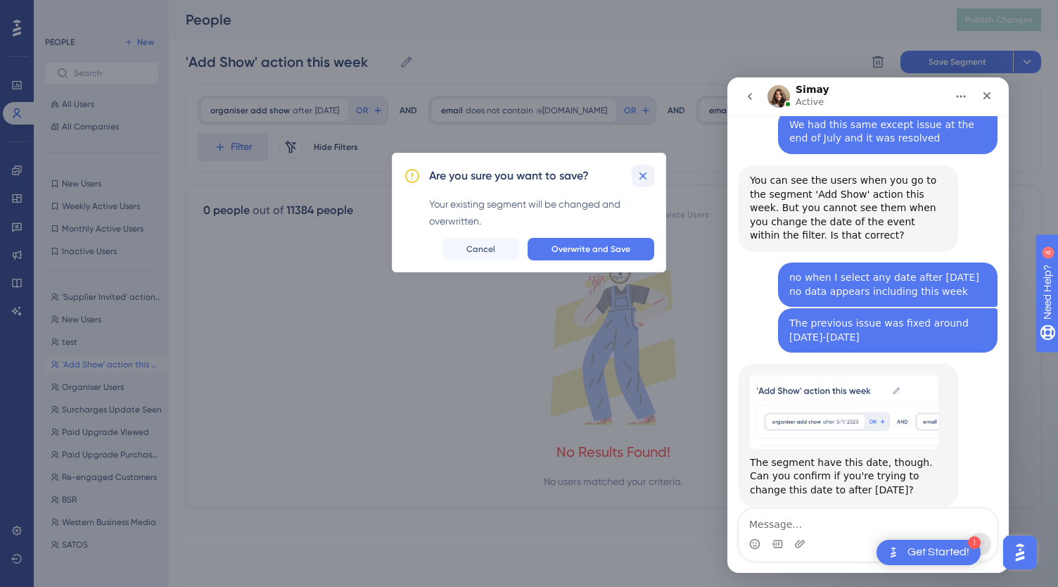
click at [641, 174] on icon at bounding box center [643, 176] width 14 height 14
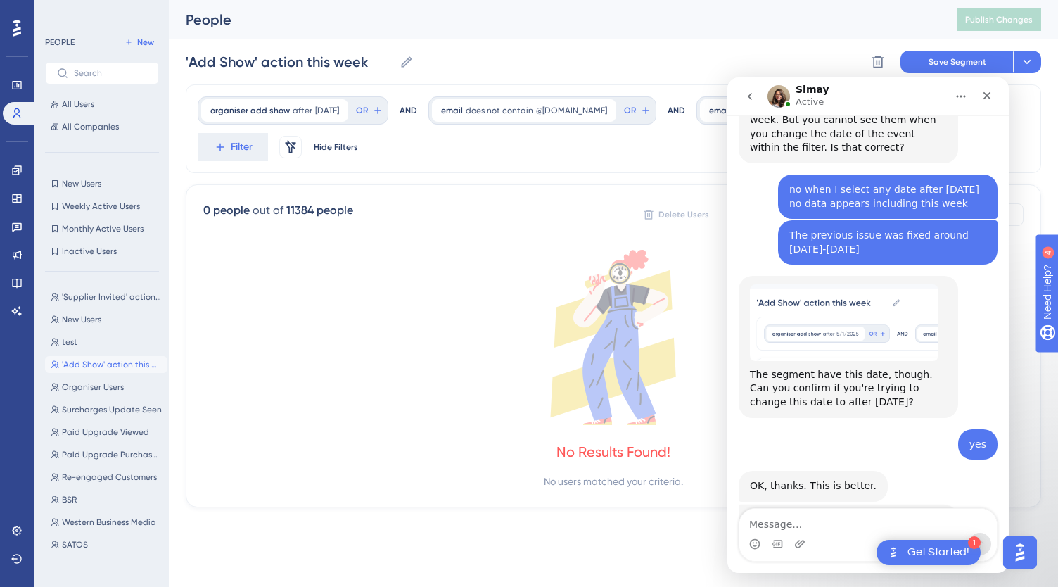
scroll to position [1977, 0]
click at [782, 518] on textarea "Message…" at bounding box center [867, 521] width 257 height 24
type textarea "Thank you"
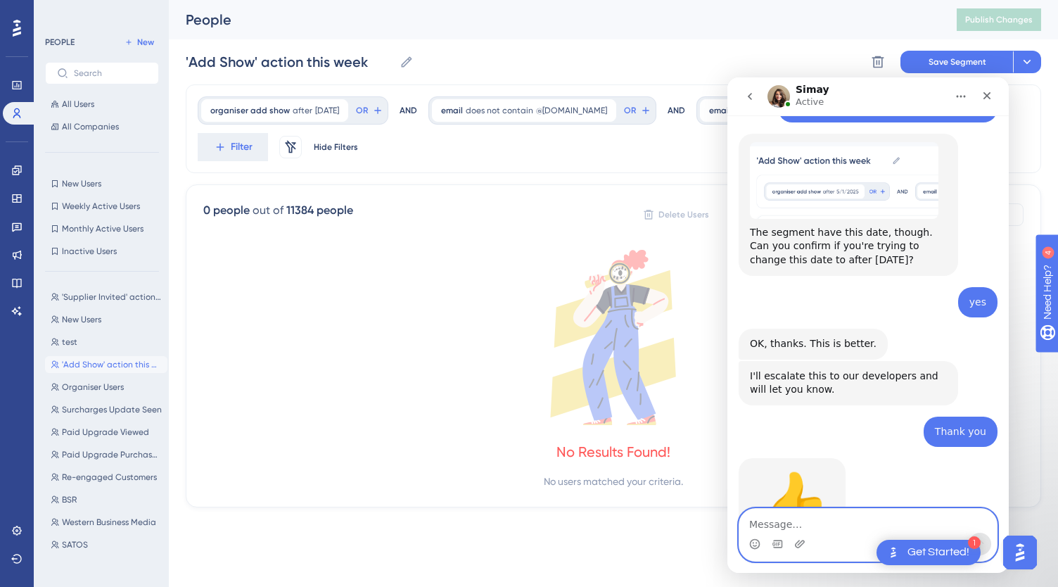
scroll to position [2122, 0]
